Goal: Task Accomplishment & Management: Use online tool/utility

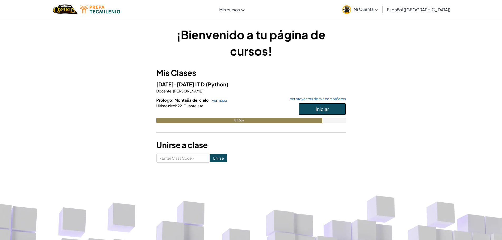
click at [320, 109] on span "Iniciar" at bounding box center [321, 109] width 13 height 6
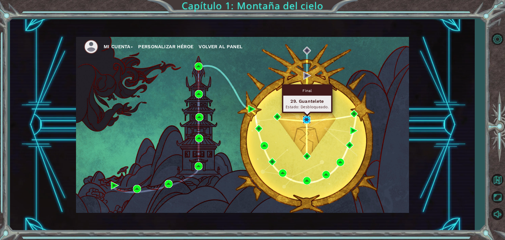
click at [307, 120] on img at bounding box center [307, 120] width 8 height 8
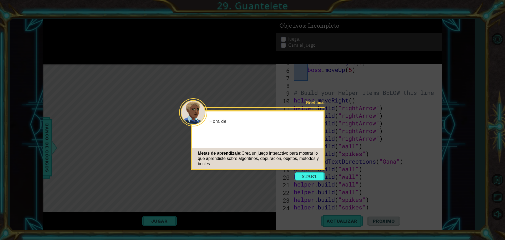
scroll to position [69, 0]
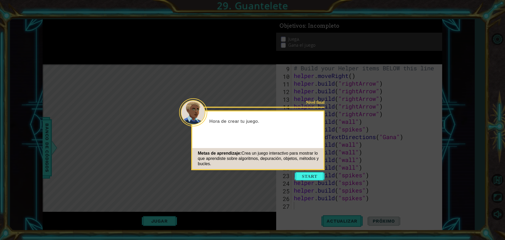
drag, startPoint x: 315, startPoint y: 178, endPoint x: 313, endPoint y: 176, distance: 2.8
click at [313, 177] on button "Start" at bounding box center [310, 176] width 30 height 8
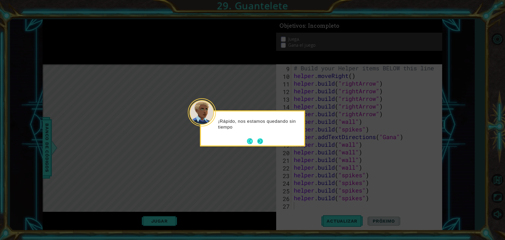
click at [257, 140] on button "Next" at bounding box center [260, 141] width 6 height 6
click at [257, 140] on icon at bounding box center [252, 120] width 505 height 240
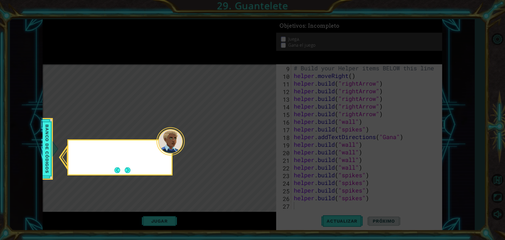
click at [257, 140] on icon at bounding box center [252, 120] width 505 height 240
click at [262, 143] on icon at bounding box center [252, 120] width 505 height 240
click at [131, 169] on button "Next" at bounding box center [128, 170] width 6 height 6
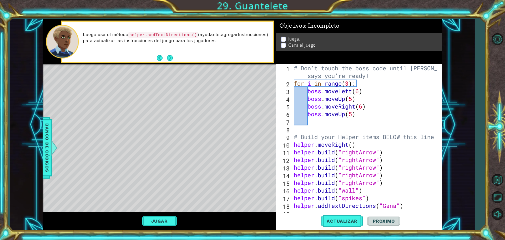
scroll to position [0, 0]
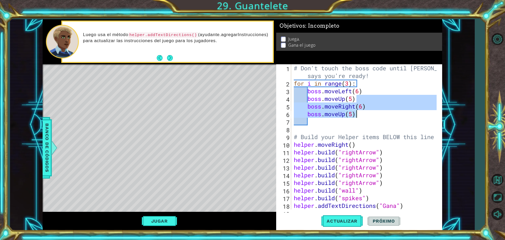
drag, startPoint x: 437, startPoint y: 100, endPoint x: 445, endPoint y: 119, distance: 20.3
click at [445, 119] on div "1 ההההההההההההההההההההההההההההההההההההההההההההההההההההההההההההההההההההההההההההה…" at bounding box center [242, 124] width 465 height 211
type textarea "boss.moveUp(5)"
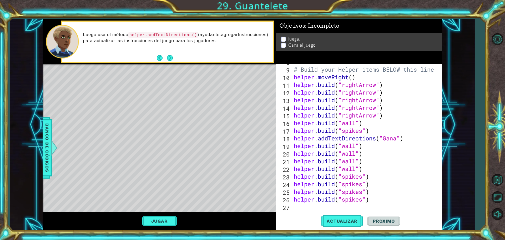
scroll to position [69, 0]
click at [161, 223] on button "Jugar" at bounding box center [160, 221] width 36 height 10
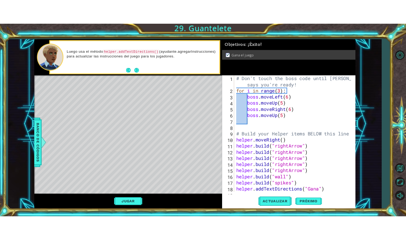
scroll to position [0, 0]
